Goal: Information Seeking & Learning: Learn about a topic

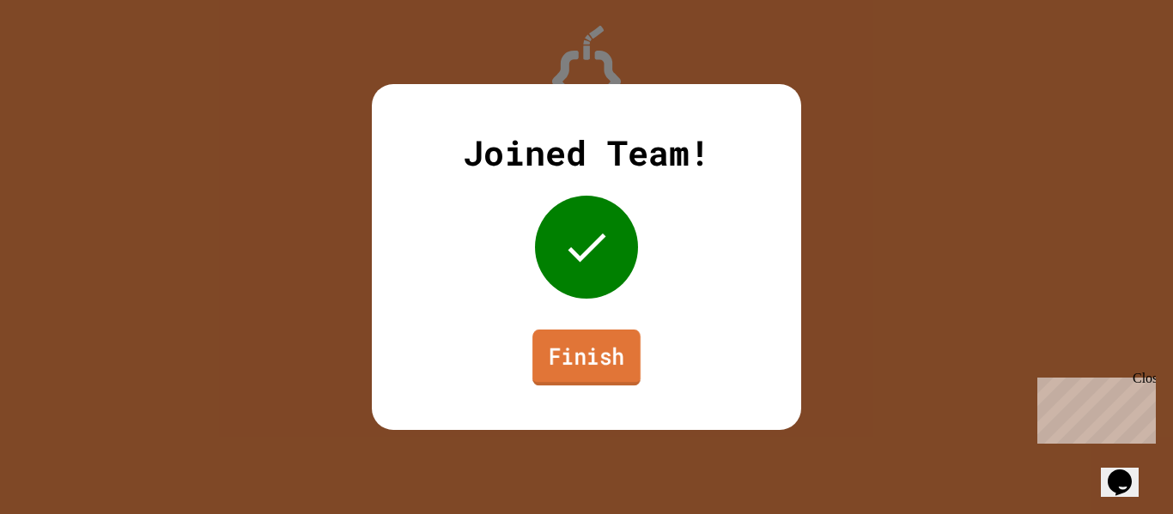
click at [532, 348] on link "Finish" at bounding box center [586, 358] width 108 height 57
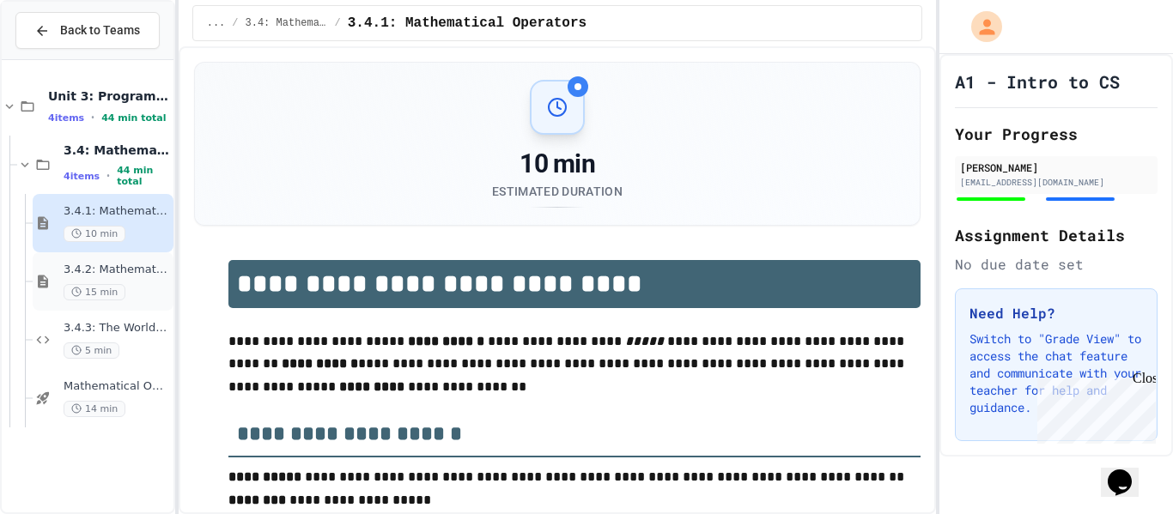
click at [143, 269] on span "3.4.2: Mathematical Operators - Review" at bounding box center [117, 270] width 106 height 15
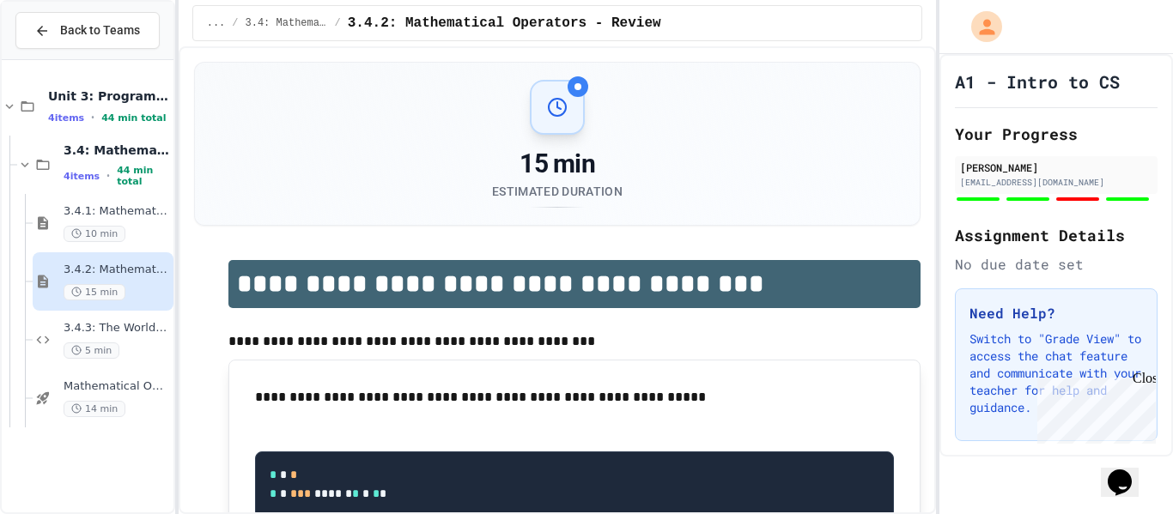
click at [136, 338] on div "3.4.3: The World's Worst Farmers Market 5 min" at bounding box center [117, 340] width 106 height 38
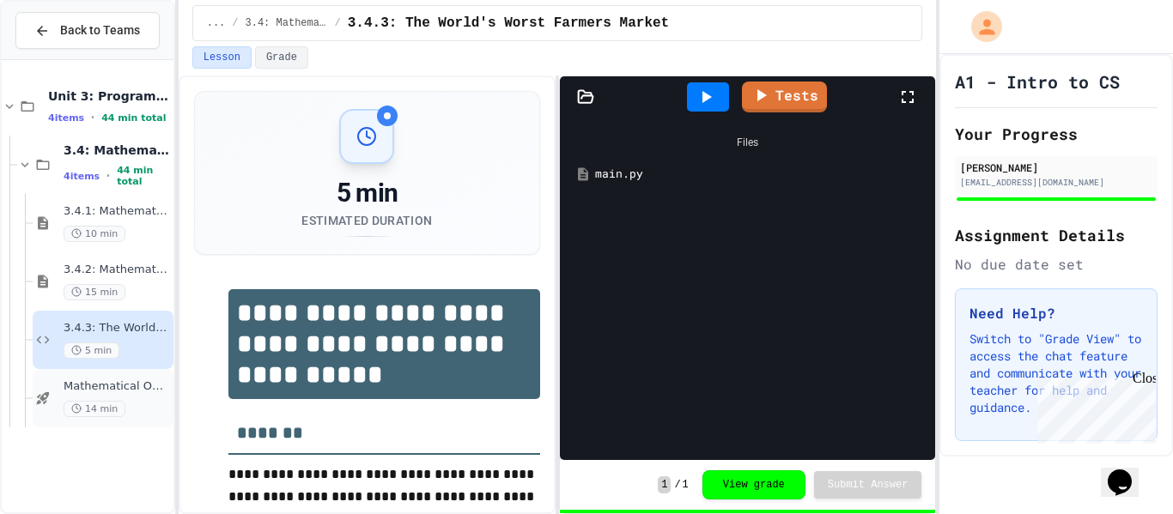
click at [142, 385] on span "Mathematical Operators - Quiz" at bounding box center [117, 386] width 106 height 15
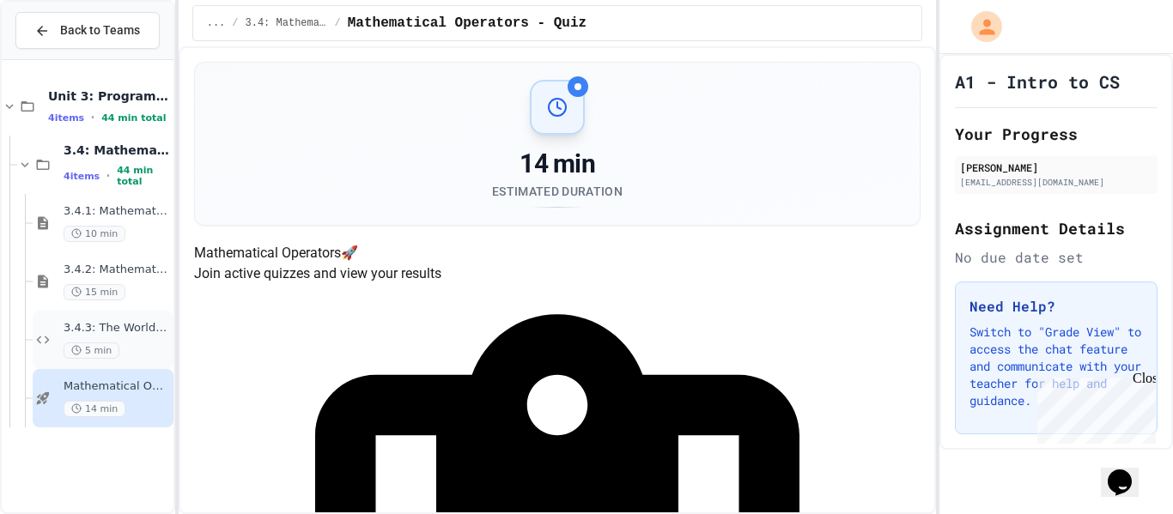
click at [135, 325] on span "3.4.3: The World's Worst Farmers Market" at bounding box center [117, 328] width 106 height 15
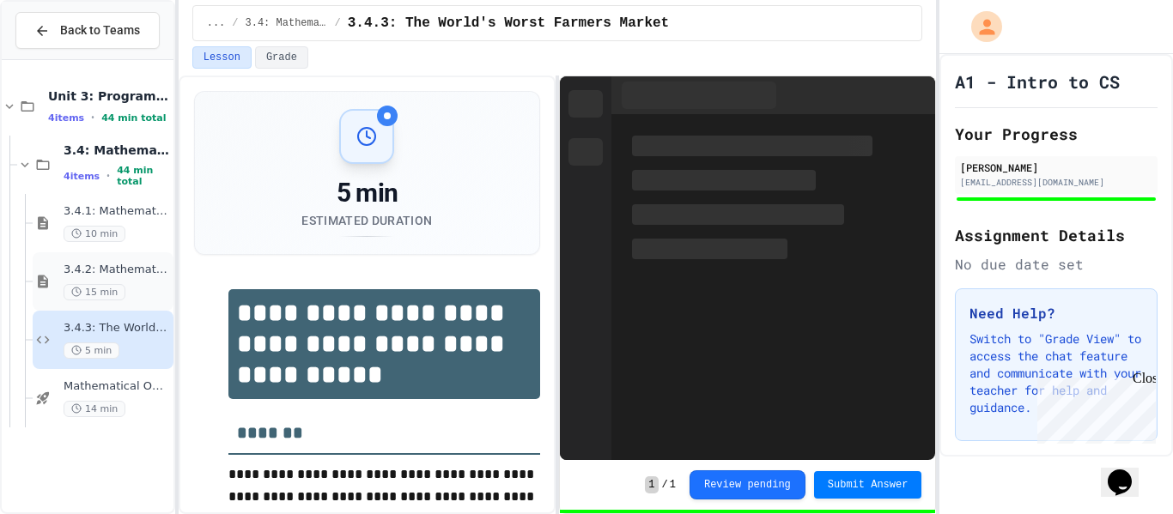
click at [130, 286] on div "15 min" at bounding box center [117, 292] width 106 height 16
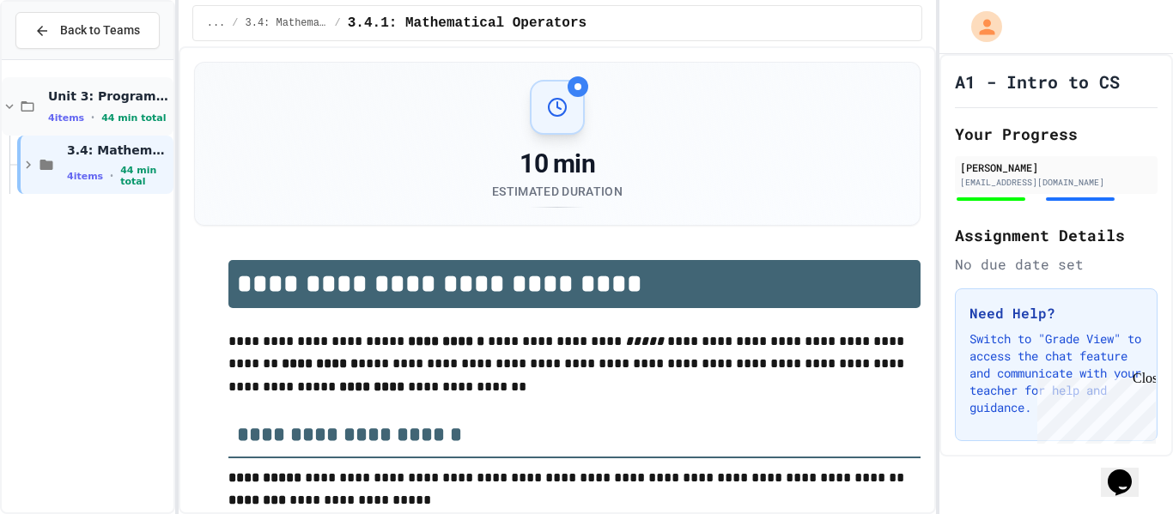
click at [123, 115] on span "44 min total" at bounding box center [133, 117] width 64 height 11
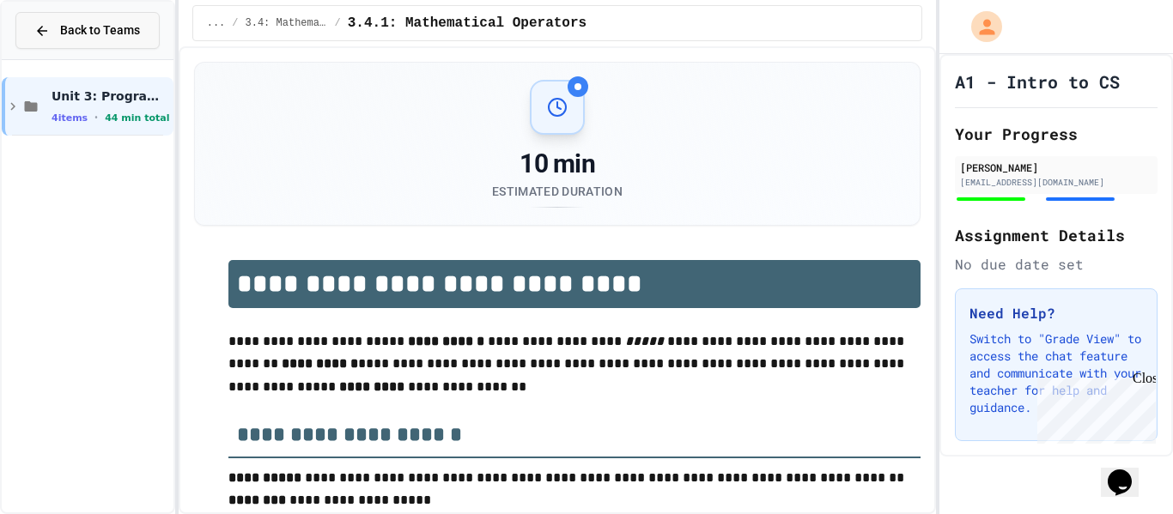
click at [76, 41] on button "Back to Teams" at bounding box center [87, 30] width 144 height 37
